Goal: Task Accomplishment & Management: Use online tool/utility

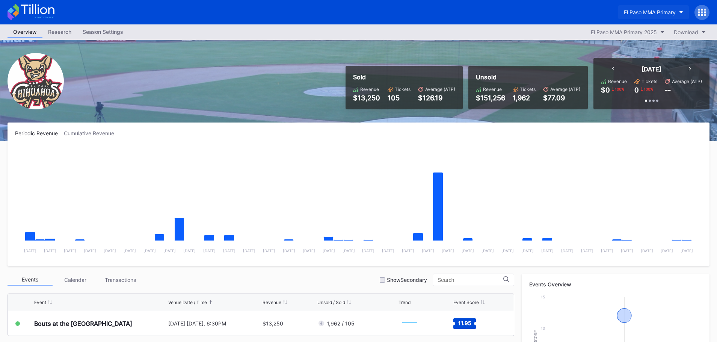
click at [631, 16] on button "El Paso MMA Primary" at bounding box center [653, 12] width 71 height 14
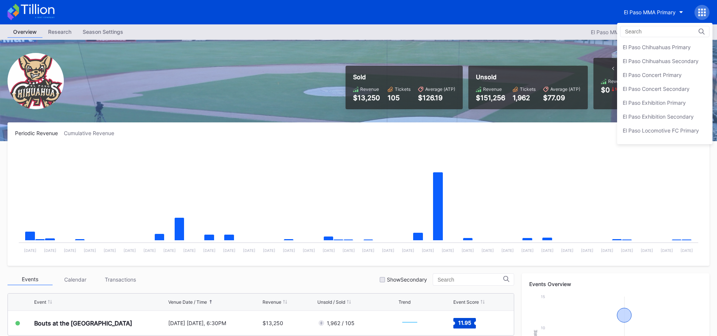
click at [678, 58] on div "El Paso Chihuahuas Secondary" at bounding box center [661, 61] width 76 height 6
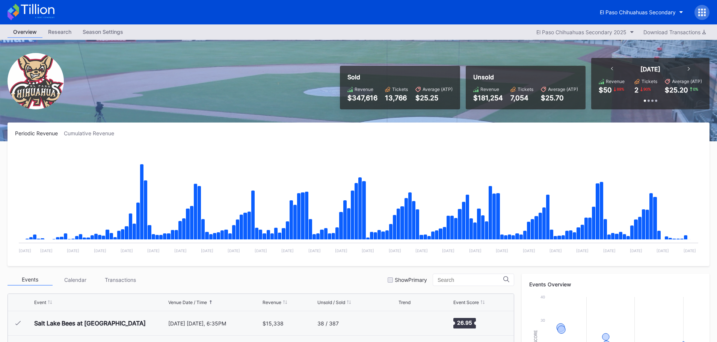
click at [115, 35] on div "Season Settings" at bounding box center [103, 31] width 52 height 11
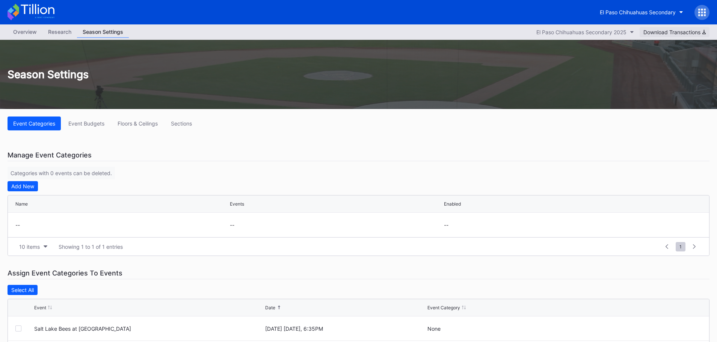
click at [673, 27] on button "Download Transactions" at bounding box center [675, 32] width 70 height 10
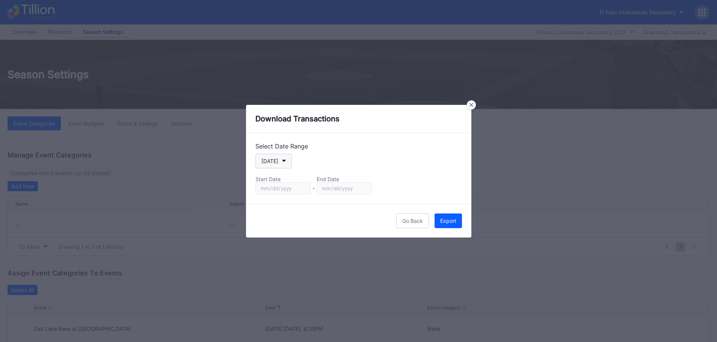
click at [285, 161] on button "[DATE]" at bounding box center [273, 161] width 36 height 15
click at [283, 251] on div "Custom" at bounding box center [277, 252] width 44 height 14
click at [305, 189] on input "[DATE]" at bounding box center [282, 188] width 55 height 12
type input "[DATE]"
click at [364, 186] on input "[DATE]" at bounding box center [344, 188] width 55 height 12
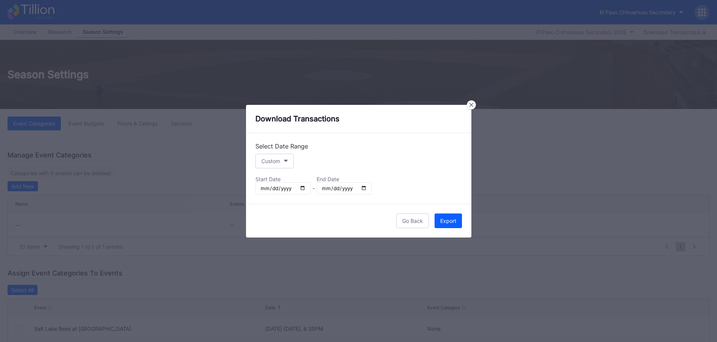
type input "[DATE]"
click at [450, 218] on div "Export" at bounding box center [448, 221] width 16 height 6
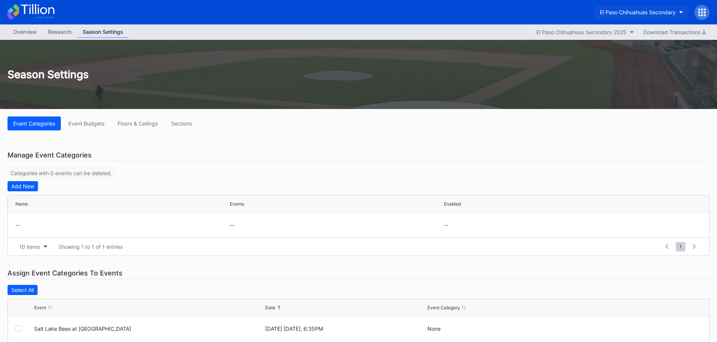
click at [654, 6] on button "El Paso Chihuahuas Secondary" at bounding box center [641, 12] width 95 height 14
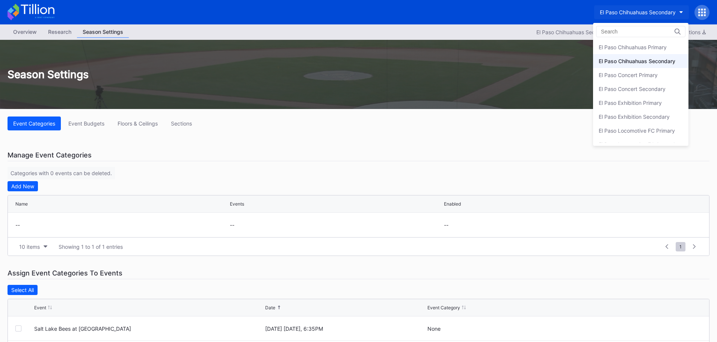
scroll to position [14, 0]
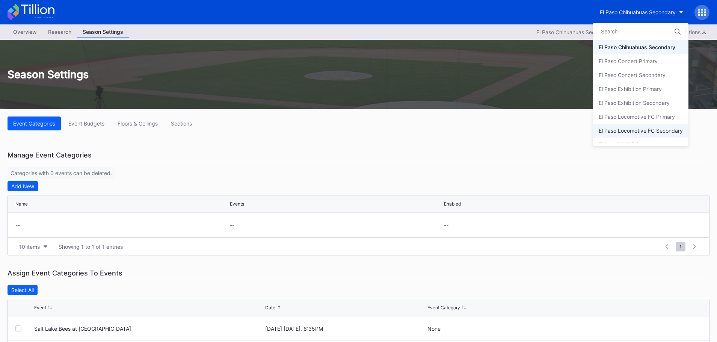
click at [637, 125] on div "El Paso Locomotive FC Secondary" at bounding box center [640, 131] width 95 height 14
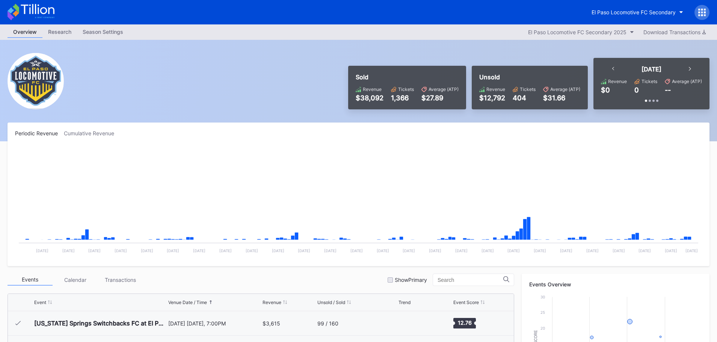
scroll to position [169, 0]
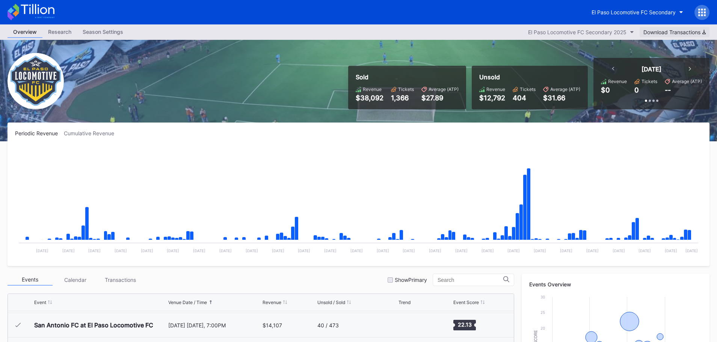
click at [677, 28] on button "Download Transactions" at bounding box center [675, 32] width 70 height 10
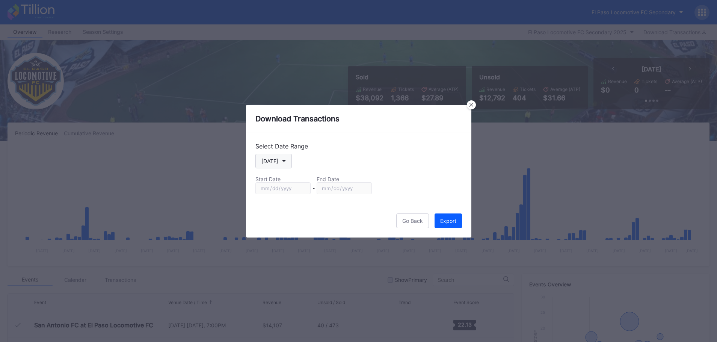
click at [288, 162] on button "[DATE]" at bounding box center [273, 161] width 36 height 15
click at [287, 254] on div "Custom" at bounding box center [277, 252] width 44 height 14
click at [305, 190] on input "[DATE]" at bounding box center [282, 188] width 55 height 12
drag, startPoint x: 473, startPoint y: 107, endPoint x: 481, endPoint y: 98, distance: 12.0
click at [473, 107] on div at bounding box center [471, 104] width 9 height 9
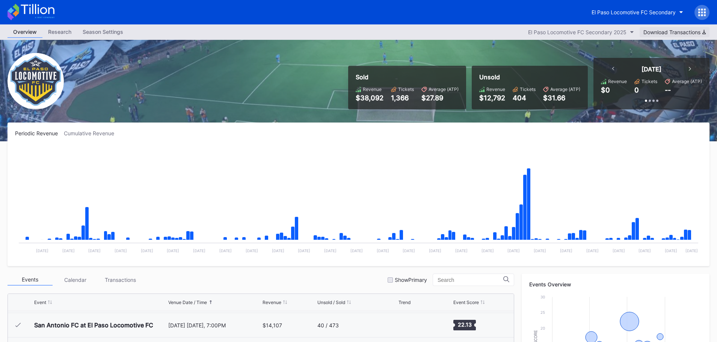
click at [694, 30] on div "Download Transactions" at bounding box center [675, 32] width 62 height 6
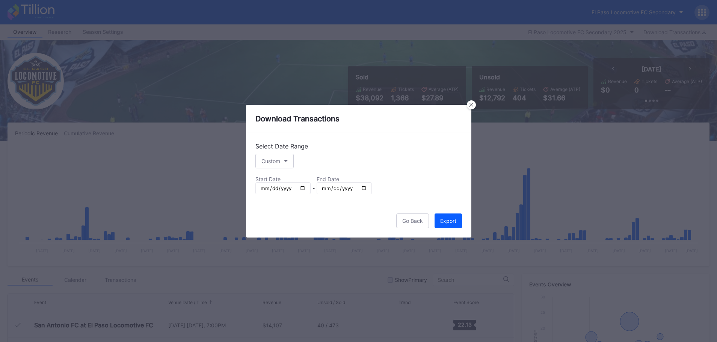
click at [298, 187] on input "[DATE]" at bounding box center [282, 188] width 55 height 12
click at [301, 189] on input "[DATE]" at bounding box center [282, 188] width 55 height 12
type input "[DATE]"
click at [364, 190] on input "[DATE]" at bounding box center [344, 188] width 55 height 12
type input "[DATE]"
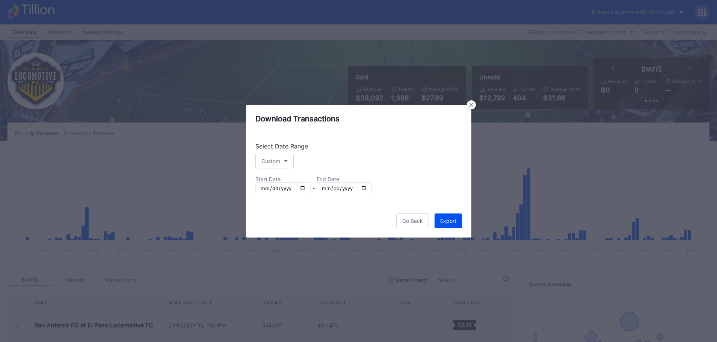
click at [450, 220] on div "Export" at bounding box center [448, 221] width 16 height 6
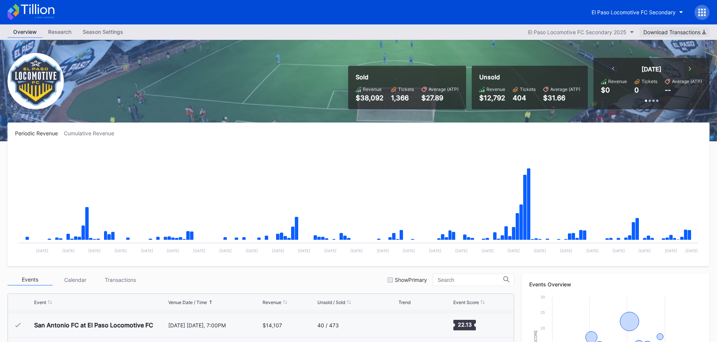
click at [691, 33] on div "Download Transactions" at bounding box center [675, 32] width 62 height 6
